Goal: Download file/media

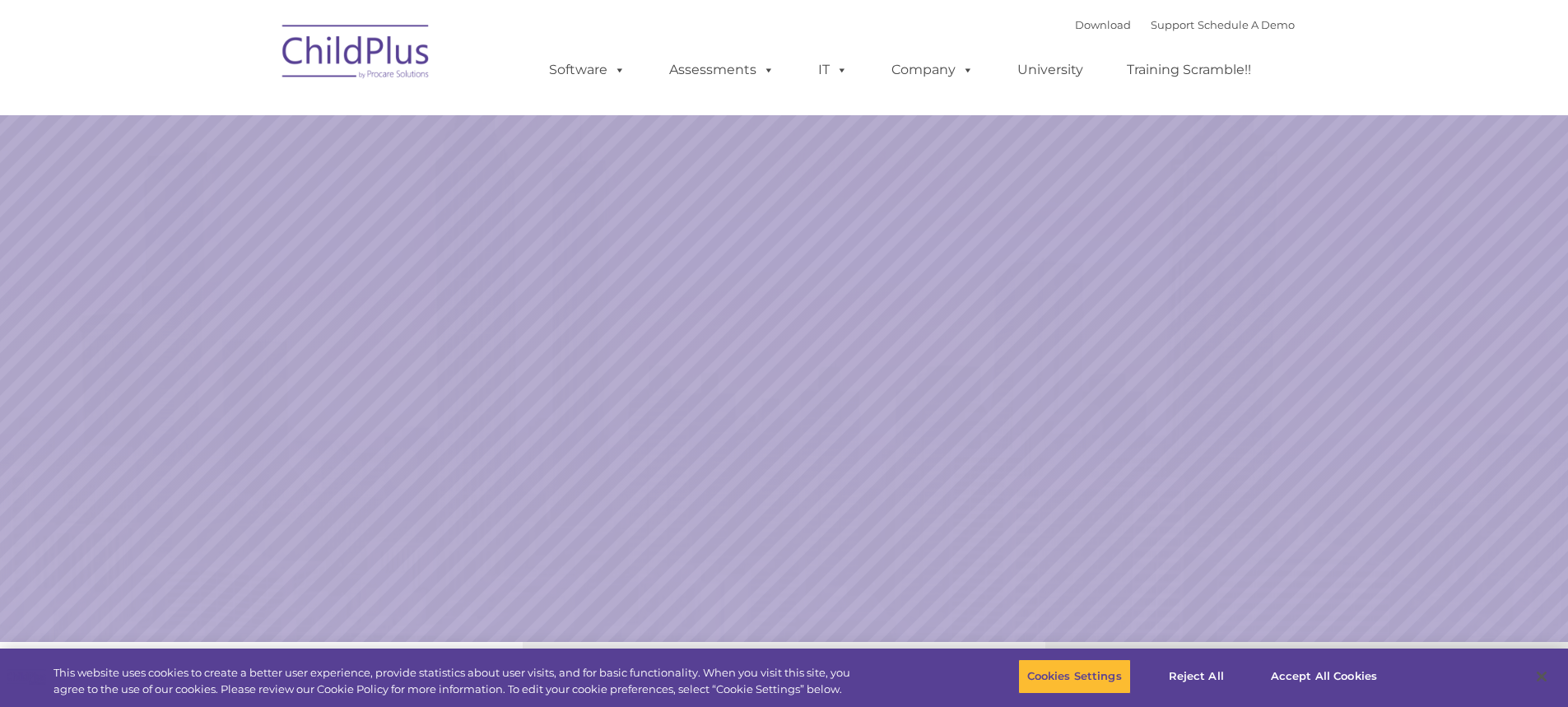
select select "MEDIUM"
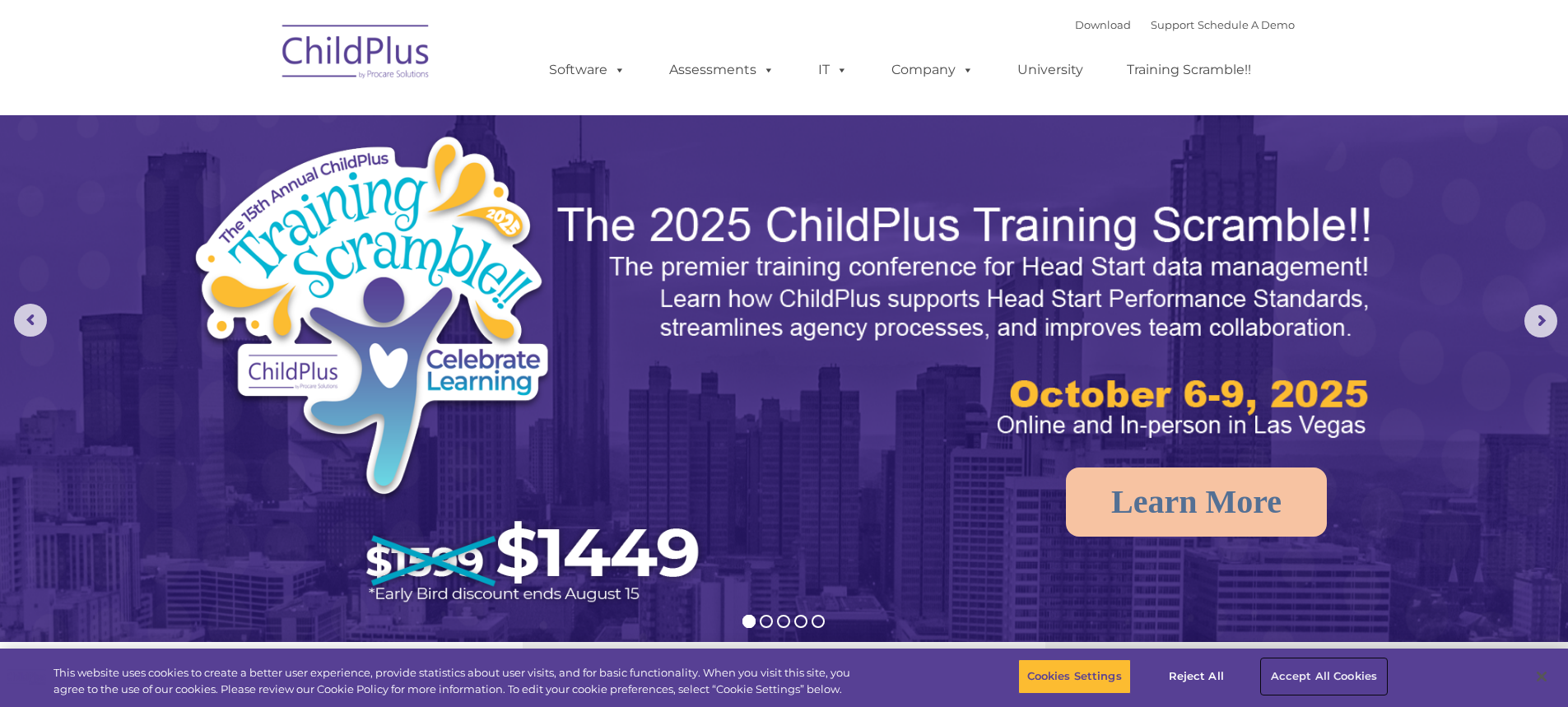
click at [1355, 666] on button "Accept All Cookies" at bounding box center [1324, 676] width 124 height 34
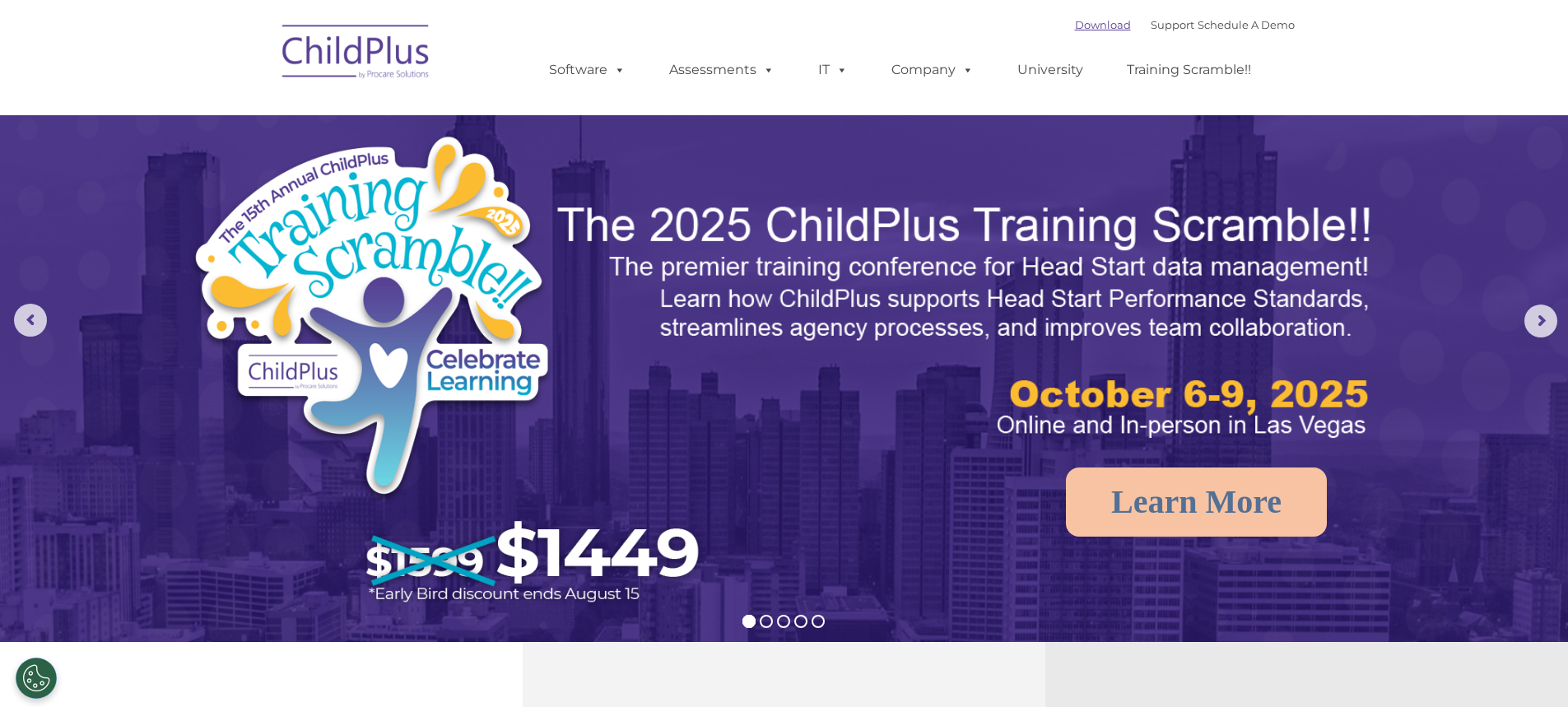
click at [1075, 25] on link "Download" at bounding box center [1103, 25] width 56 height 13
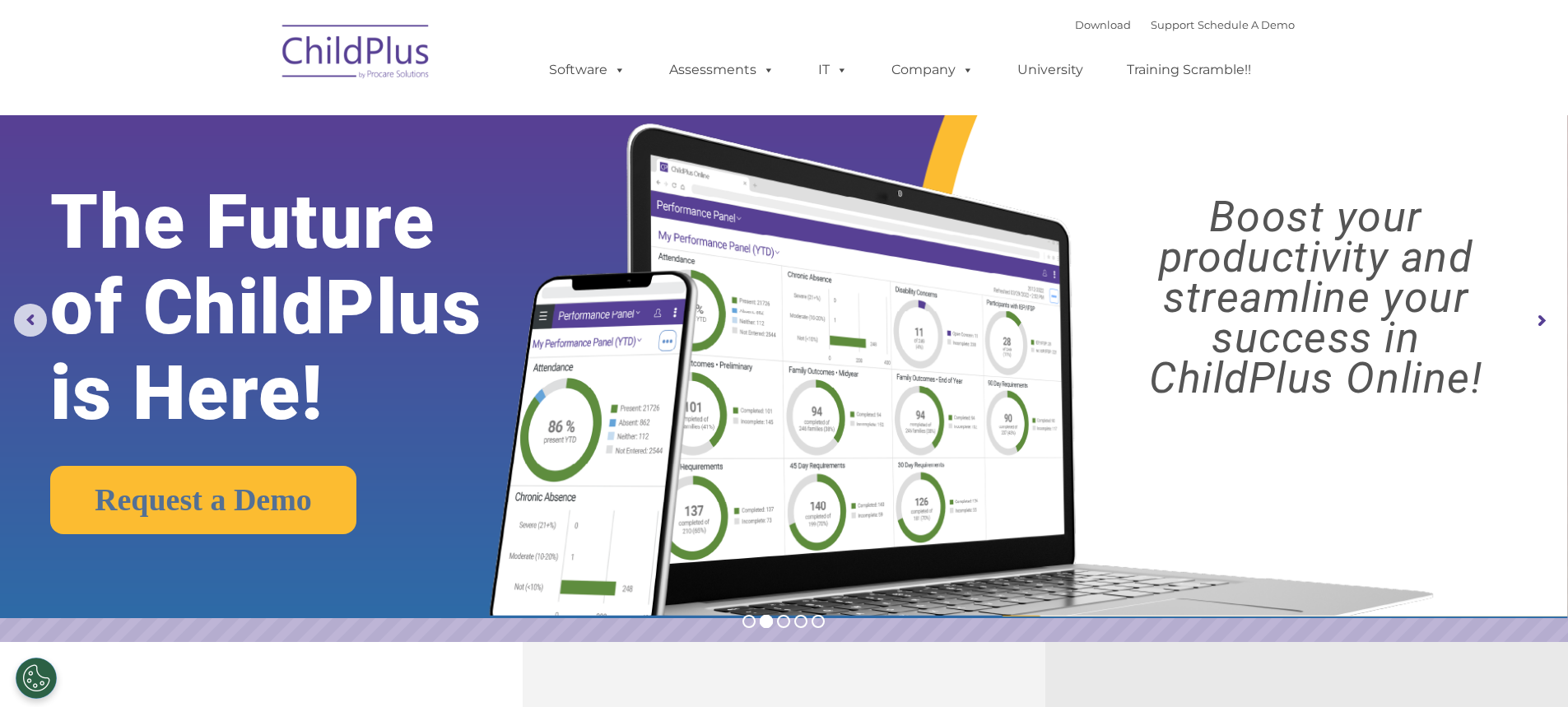
click at [359, 58] on img at bounding box center [356, 54] width 165 height 82
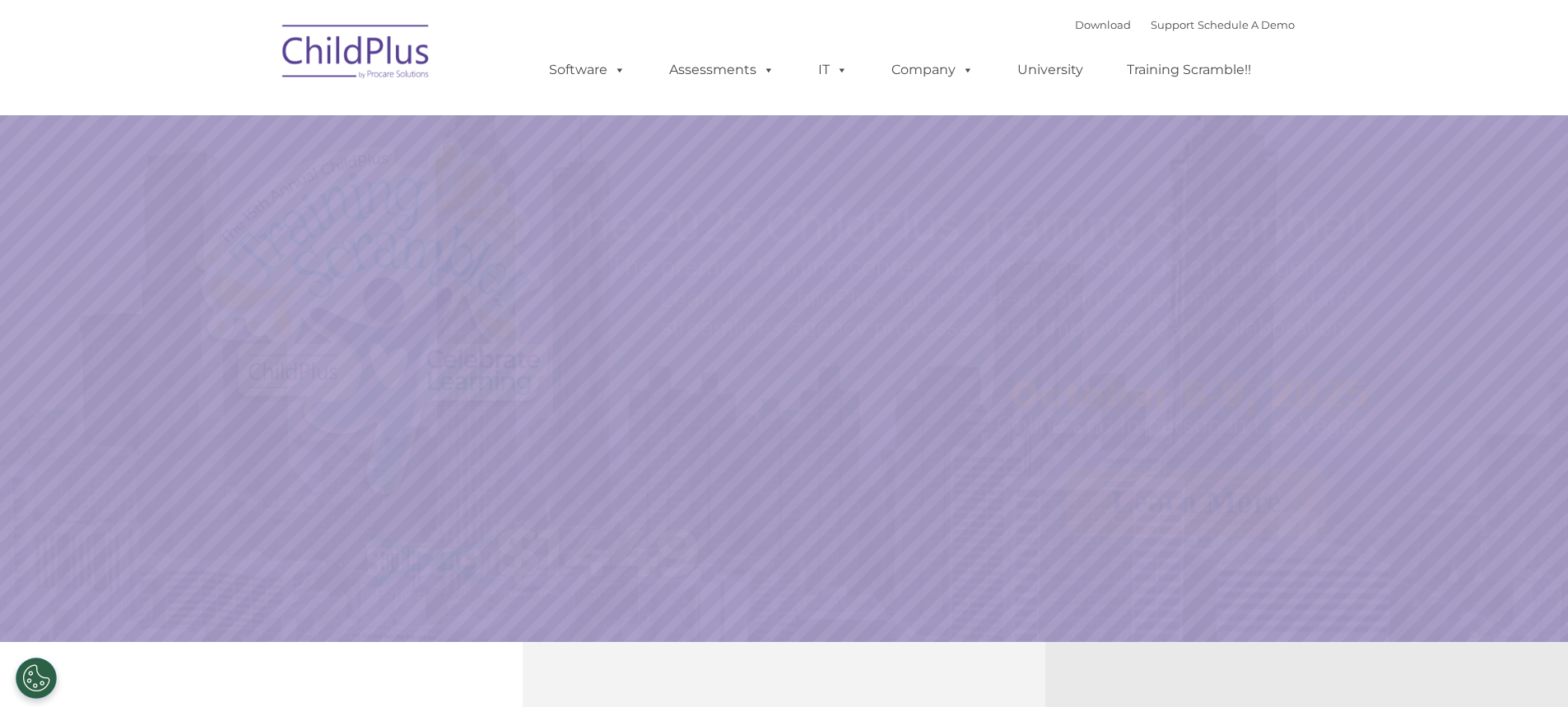
select select "MEDIUM"
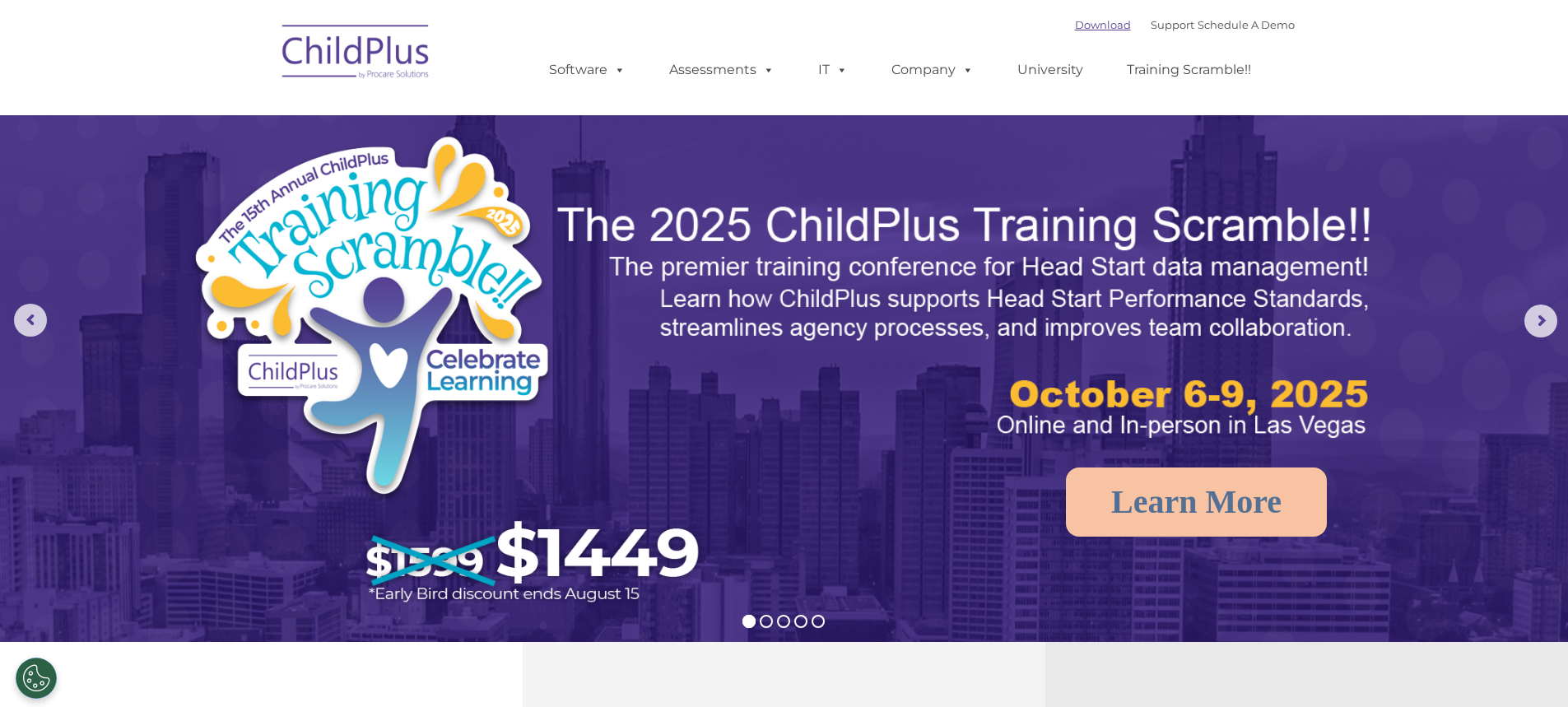
click at [1075, 27] on link "Download" at bounding box center [1103, 25] width 56 height 13
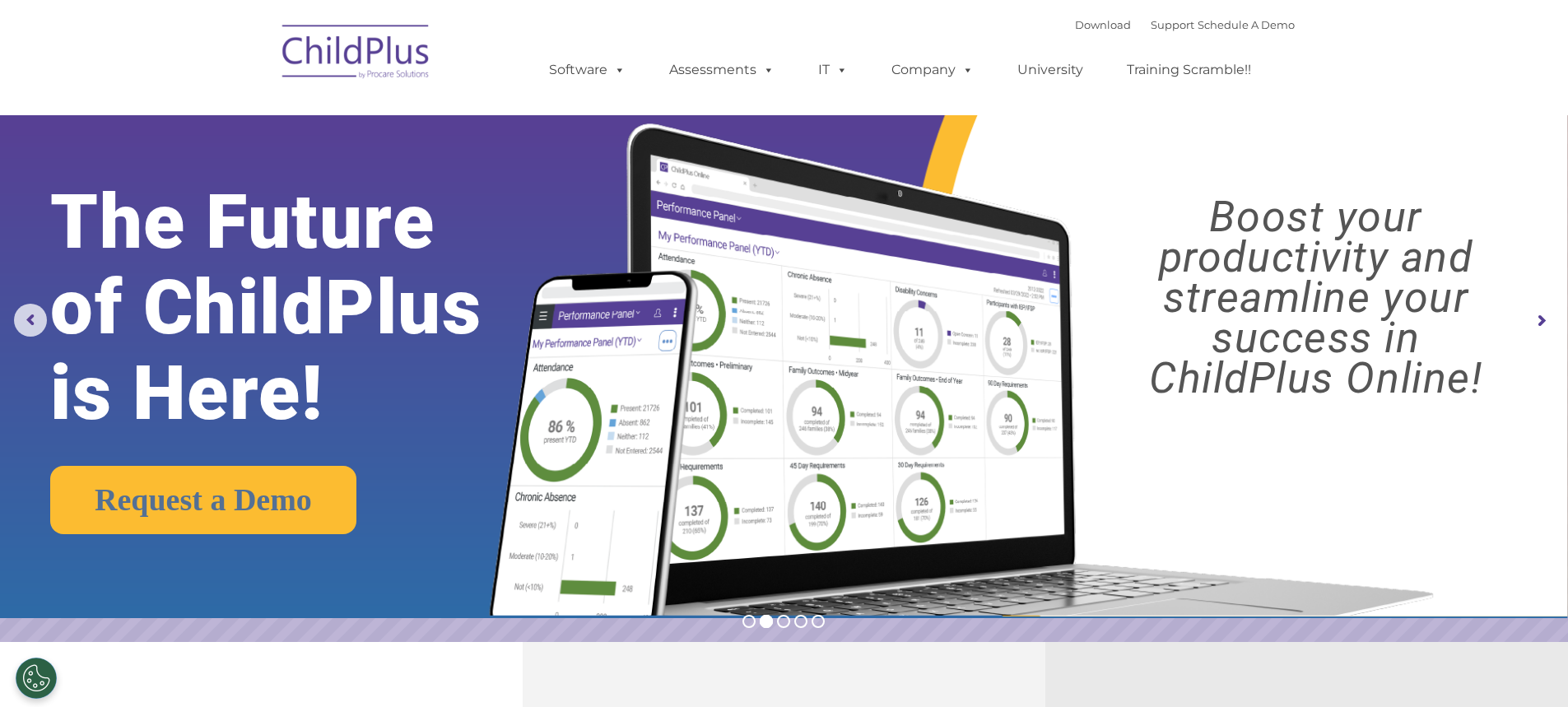
click at [1536, 322] on rs-arrow at bounding box center [1540, 321] width 33 height 33
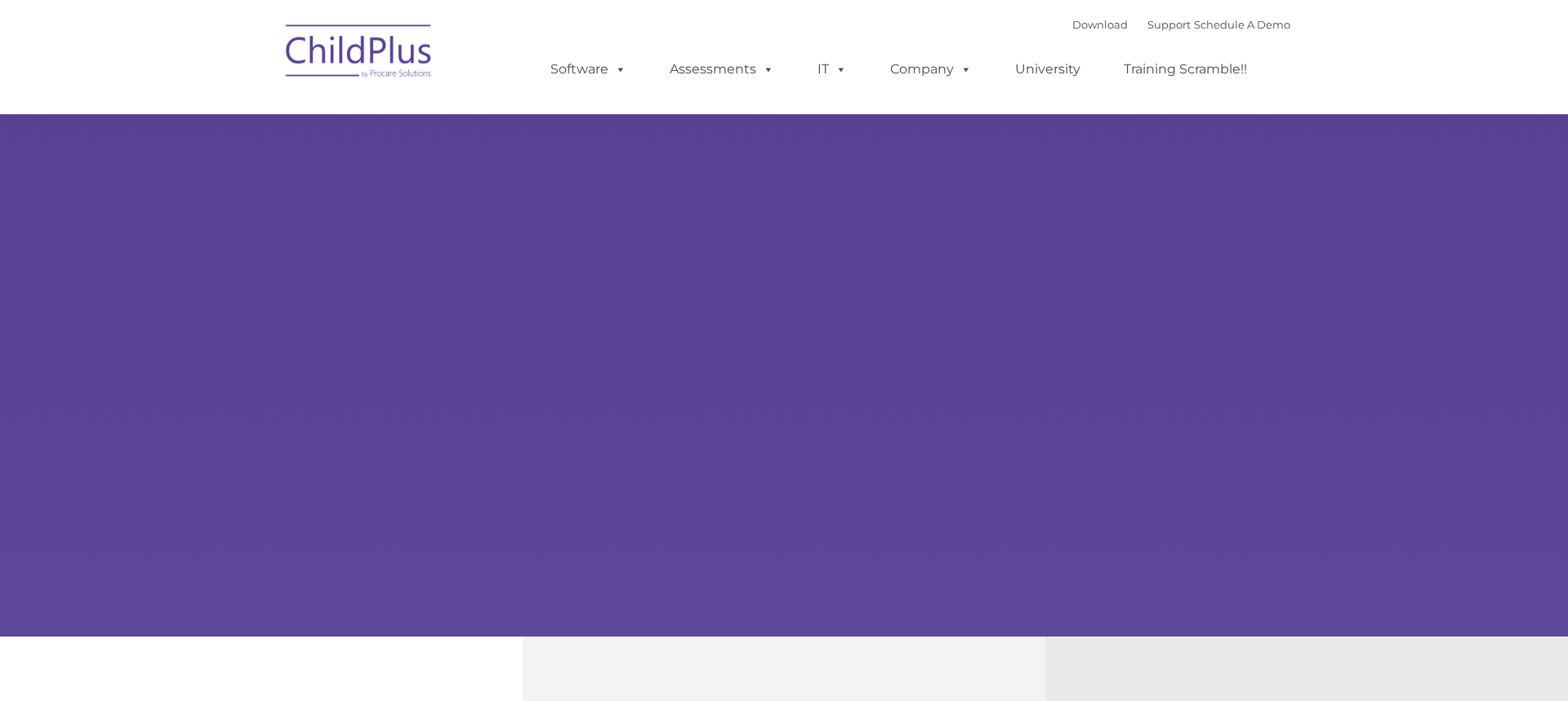
type input ""
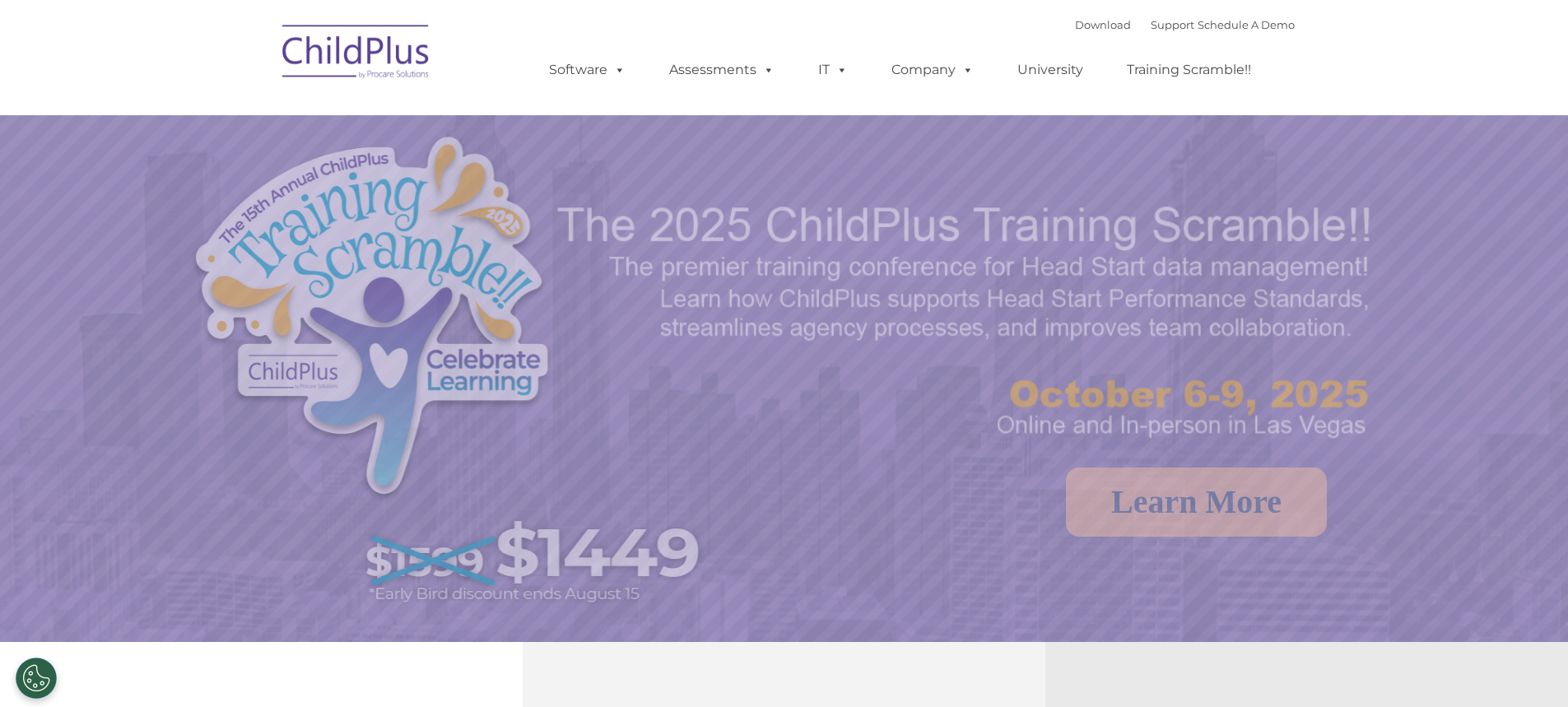
select select "MEDIUM"
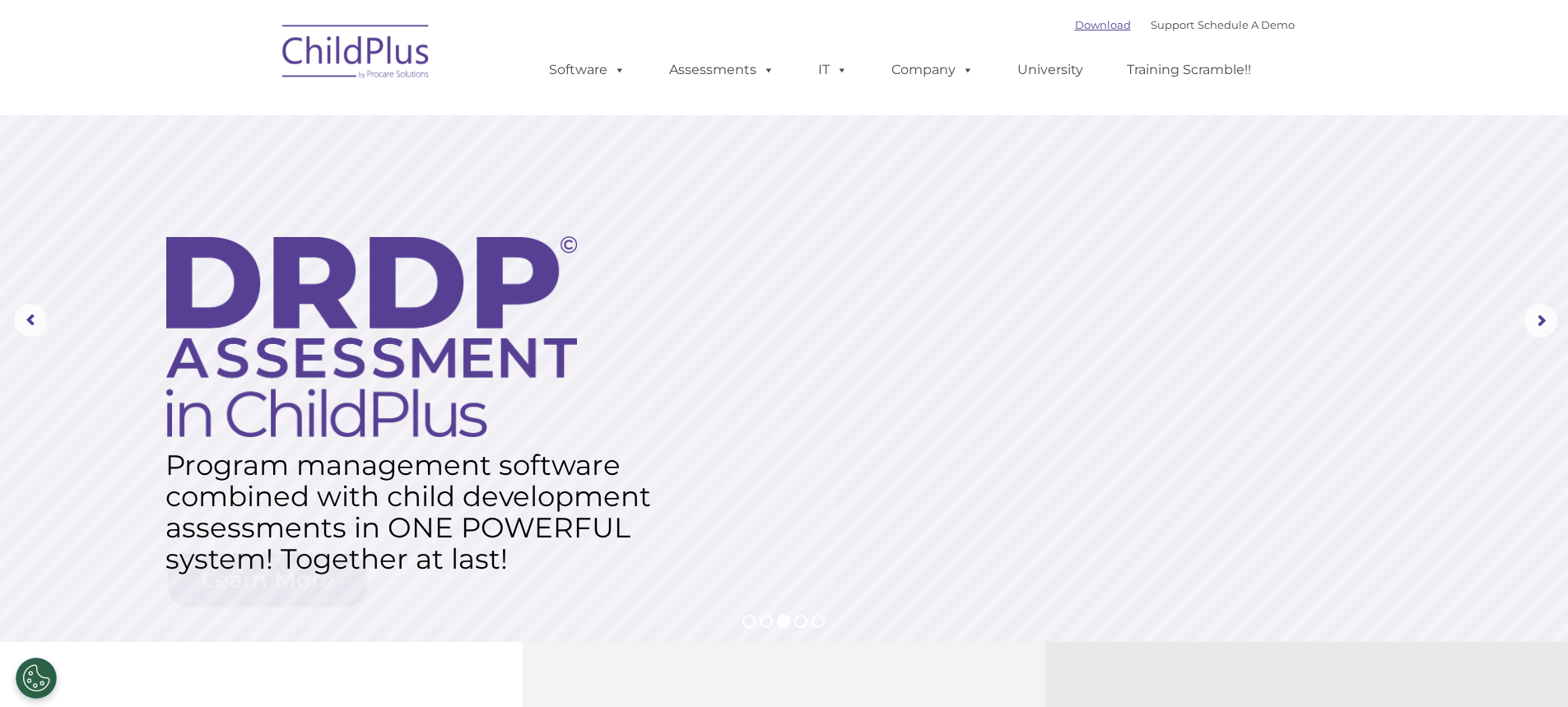
click at [1084, 21] on link "Download" at bounding box center [1103, 25] width 56 height 13
